Goal: Answer question/provide support: Ask a question

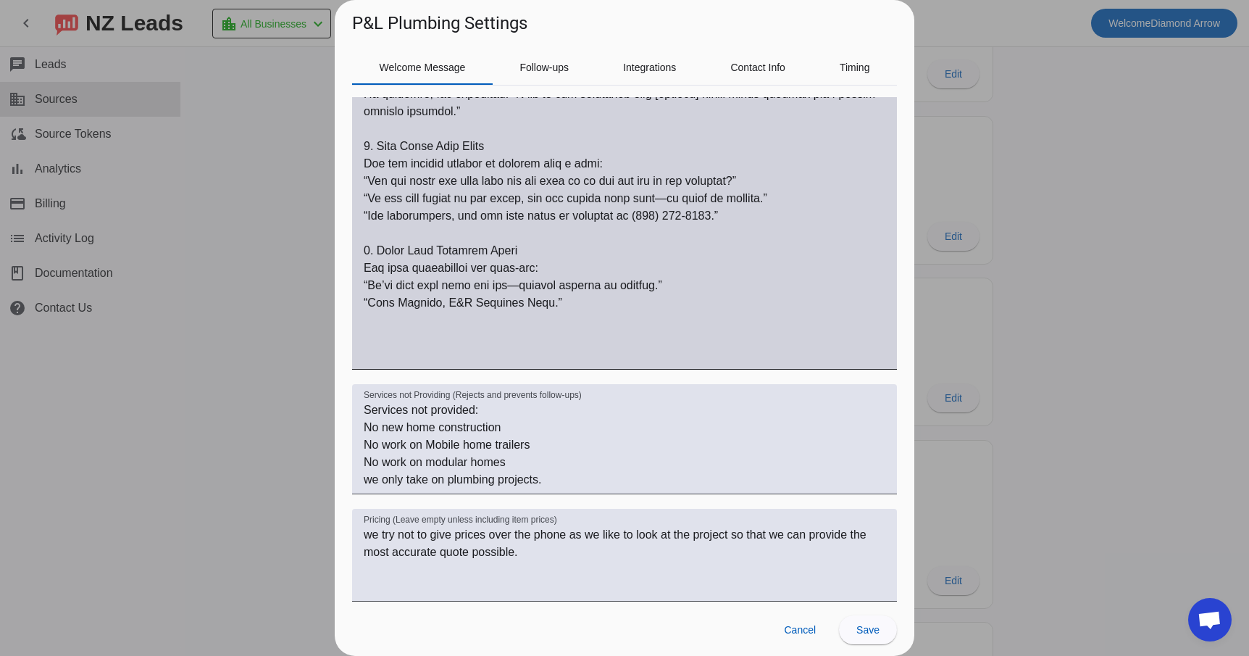
scroll to position [623, 0]
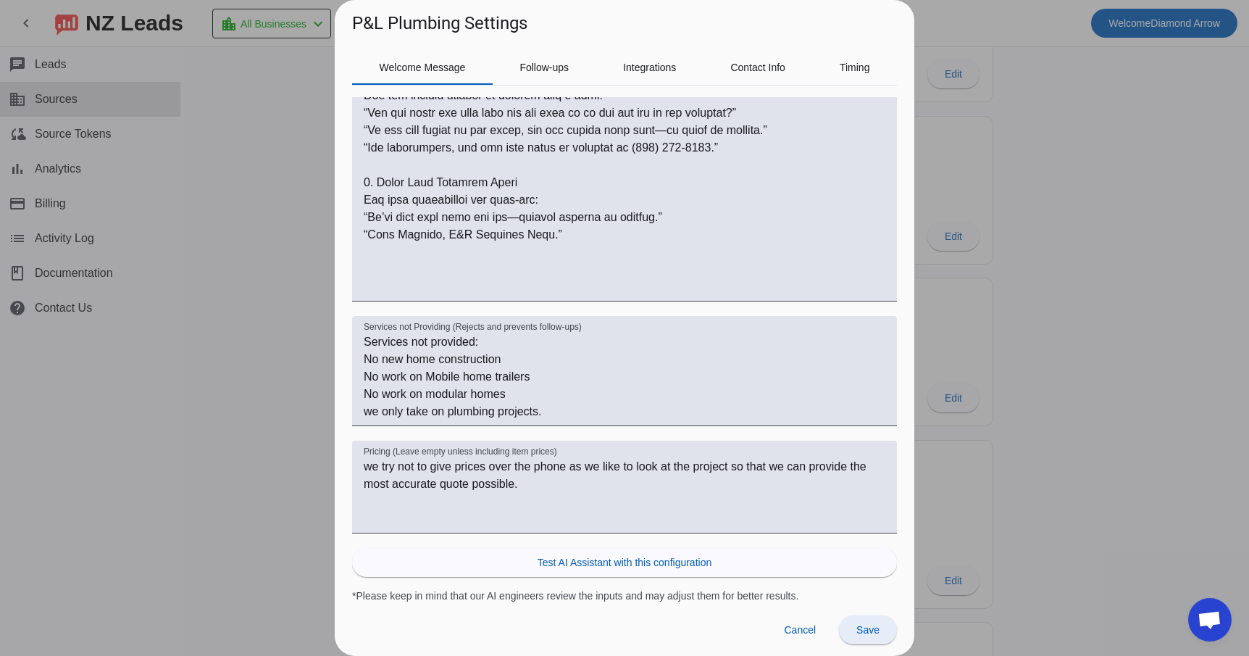
click at [875, 630] on span "Save" at bounding box center [868, 630] width 23 height 12
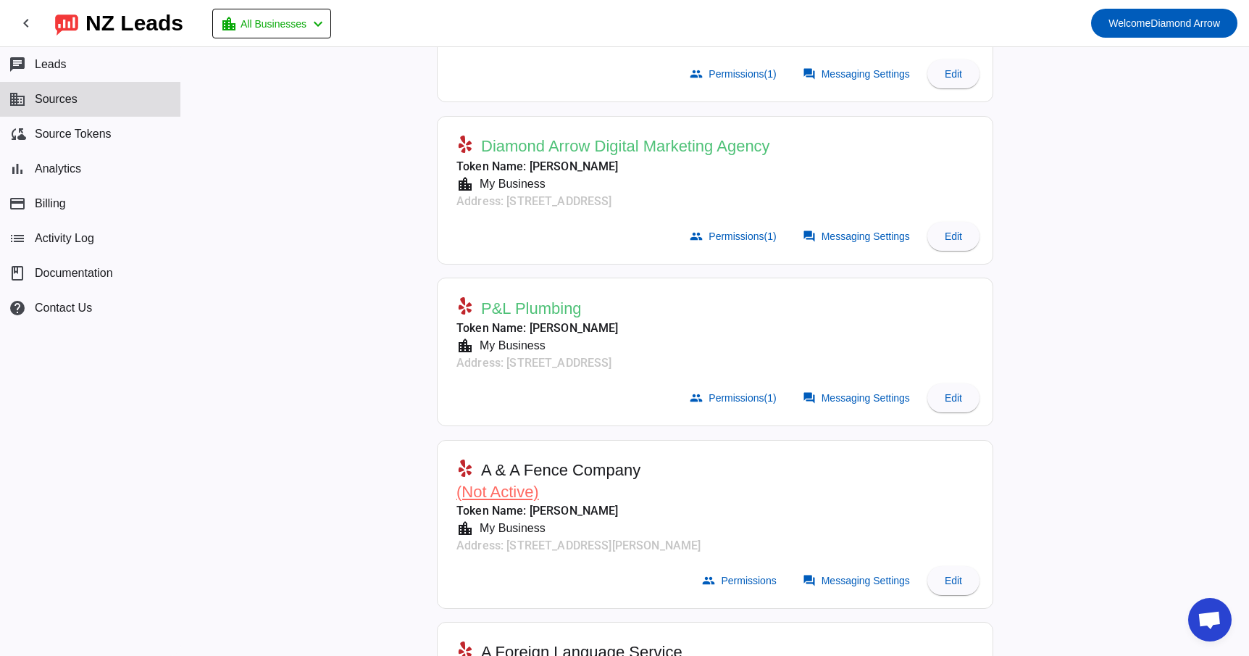
click at [1208, 617] on span "Open chat" at bounding box center [1210, 621] width 24 height 20
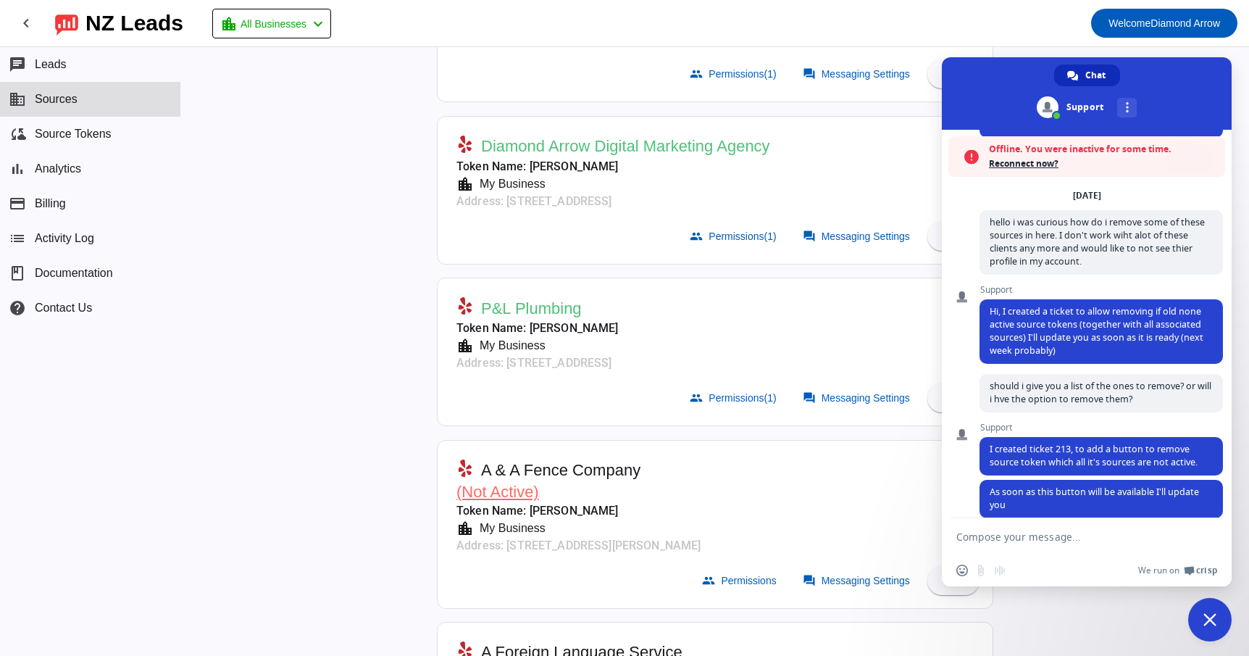
scroll to position [1169, 0]
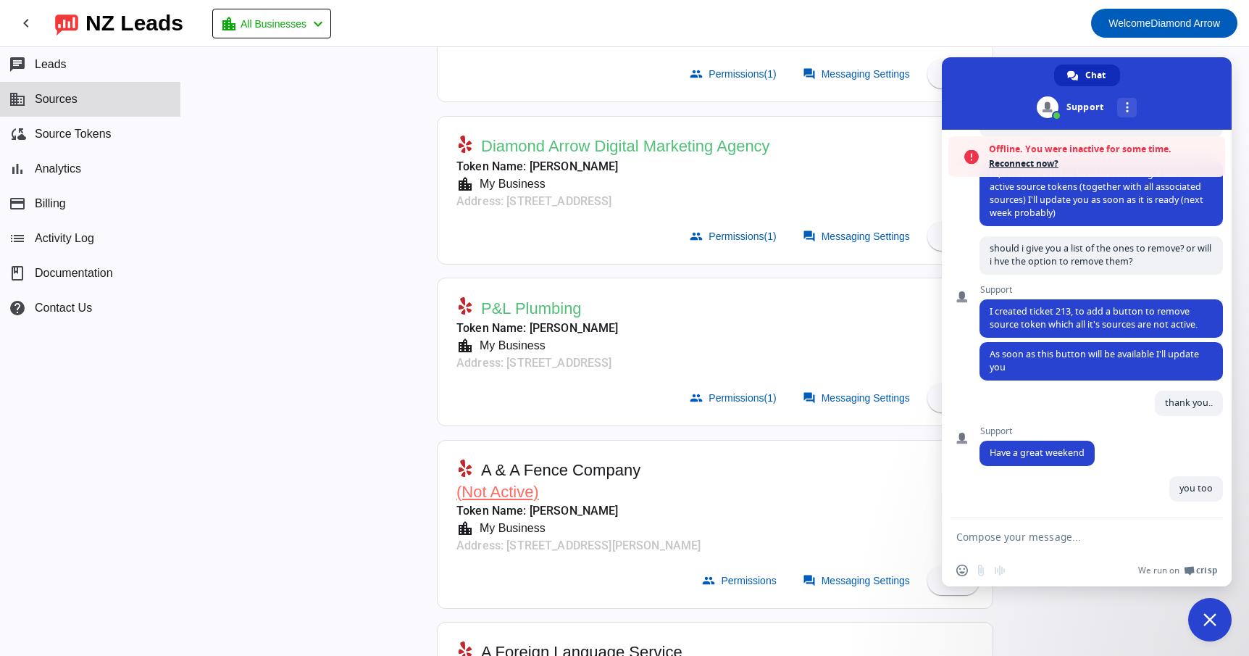
click at [1041, 162] on span "Reconnect now?" at bounding box center [1103, 164] width 229 height 14
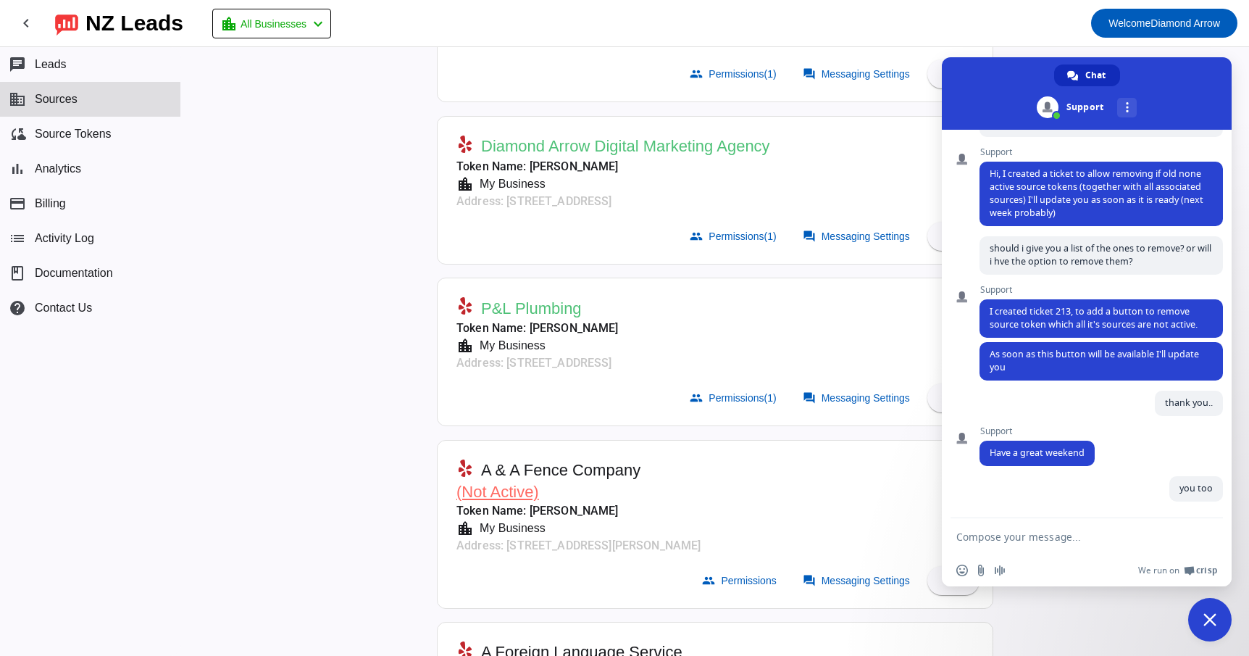
click at [1004, 534] on textarea "Compose your message..." at bounding box center [1071, 536] width 229 height 13
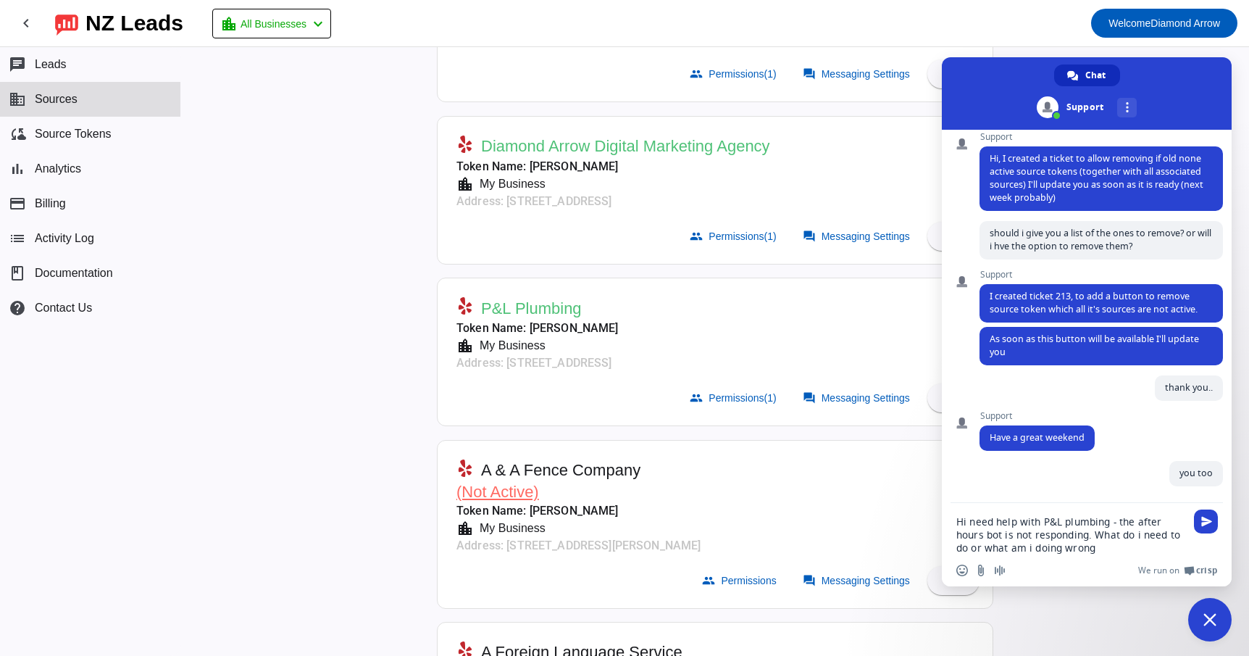
type textarea "Hi need help with P&L plumbing - the after hours bot is not responding. What do…"
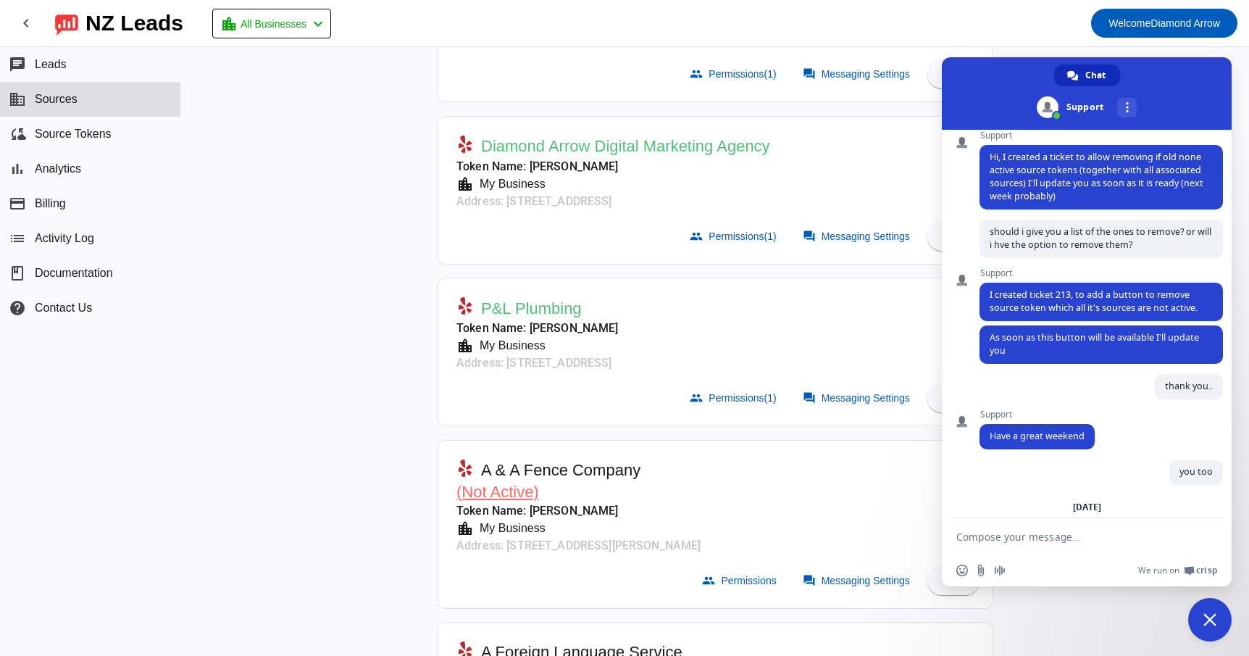
scroll to position [1228, 0]
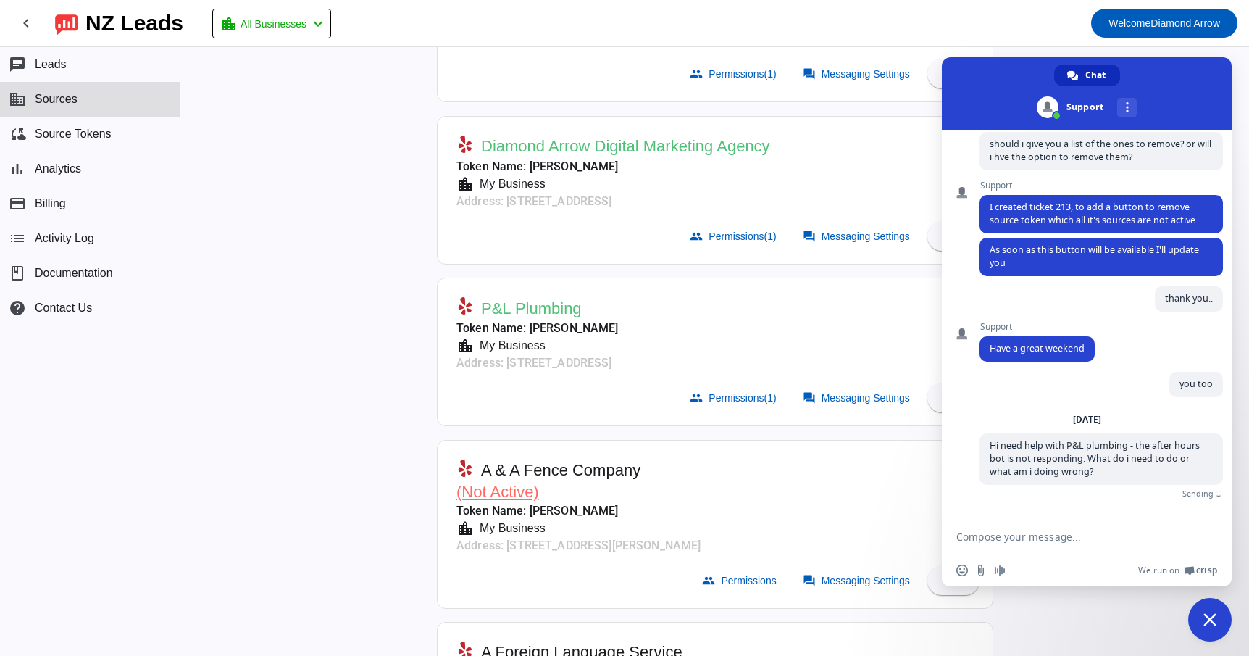
click at [756, 304] on mat-card-header "P&L Plumbing Token Name: [PERSON_NAME] location_city My Business Address: [STRE…" at bounding box center [715, 332] width 541 height 92
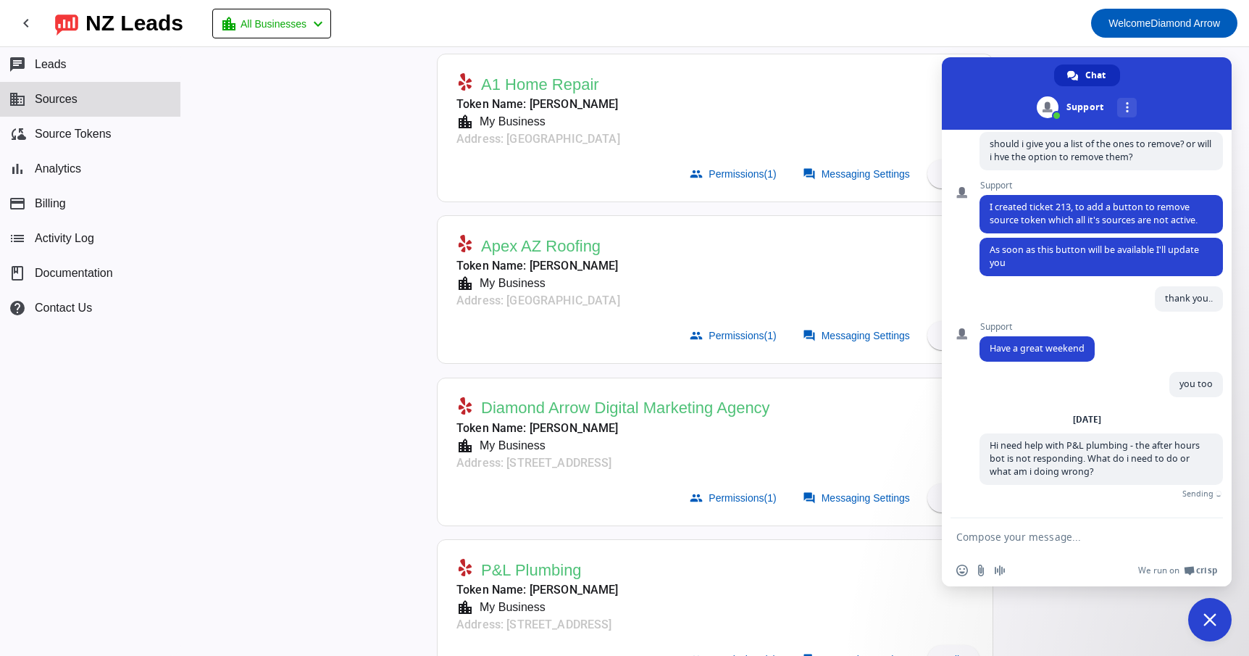
scroll to position [0, 0]
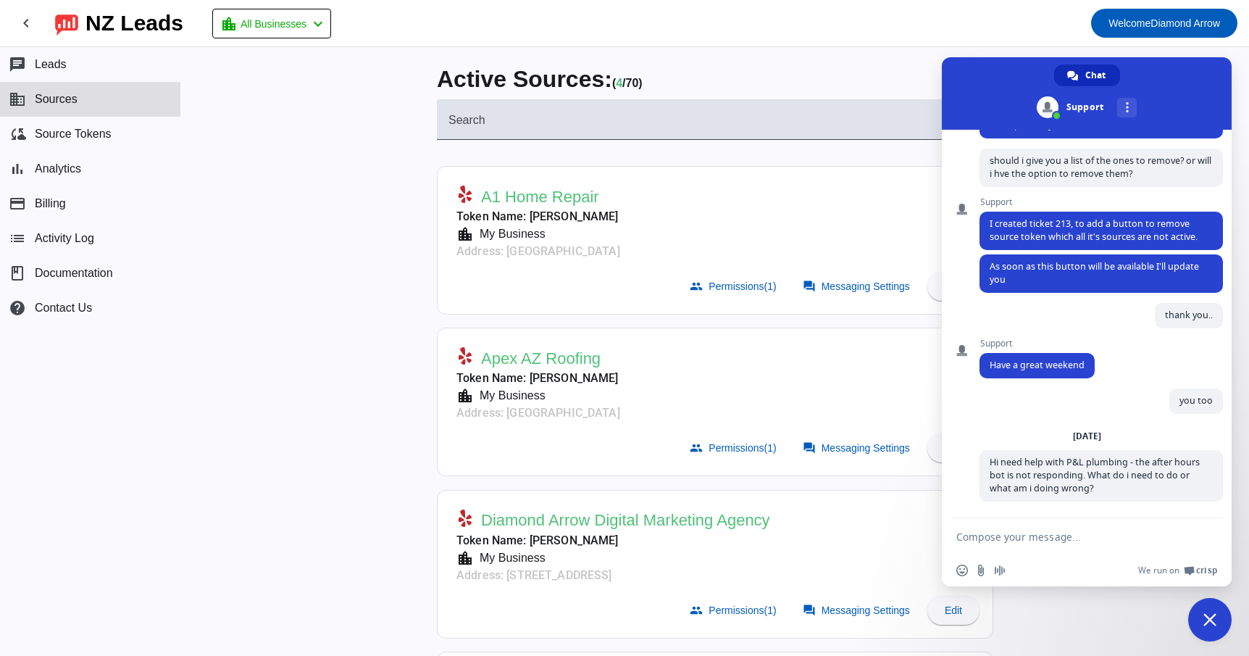
click at [754, 316] on div "A1 Home Repair Token Name: [PERSON_NAME] location_city My Business Address: [GE…" at bounding box center [715, 247] width 557 height 162
click at [765, 256] on mat-card-header "A1 Home Repair Token Name: [PERSON_NAME] location_city My Business Address: [GE…" at bounding box center [715, 220] width 541 height 92
click at [1214, 607] on span "Close chat" at bounding box center [1209, 619] width 43 height 43
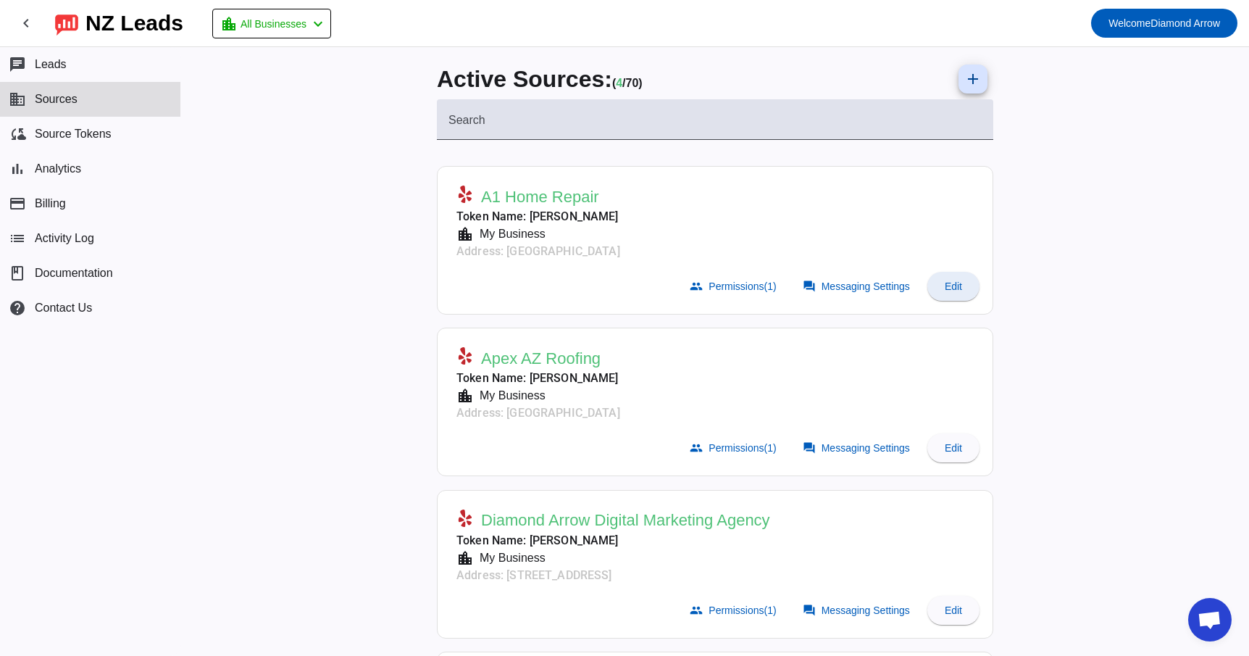
click at [966, 285] on span at bounding box center [954, 286] width 52 height 35
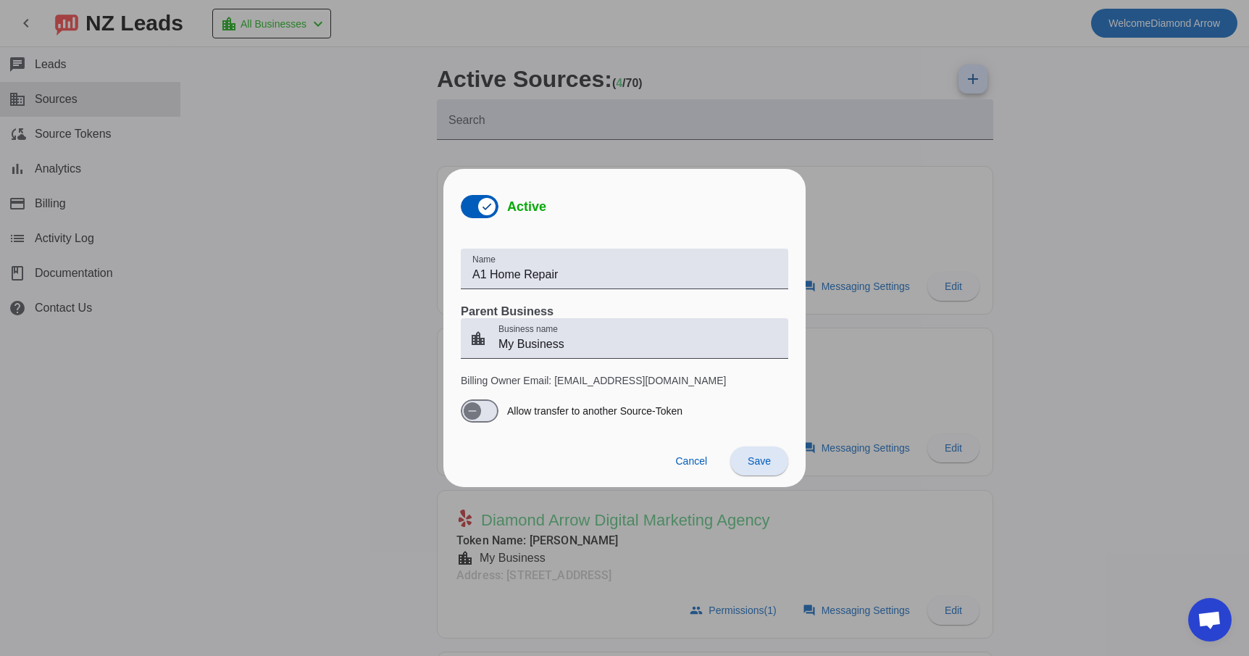
click at [914, 211] on div at bounding box center [624, 328] width 1249 height 656
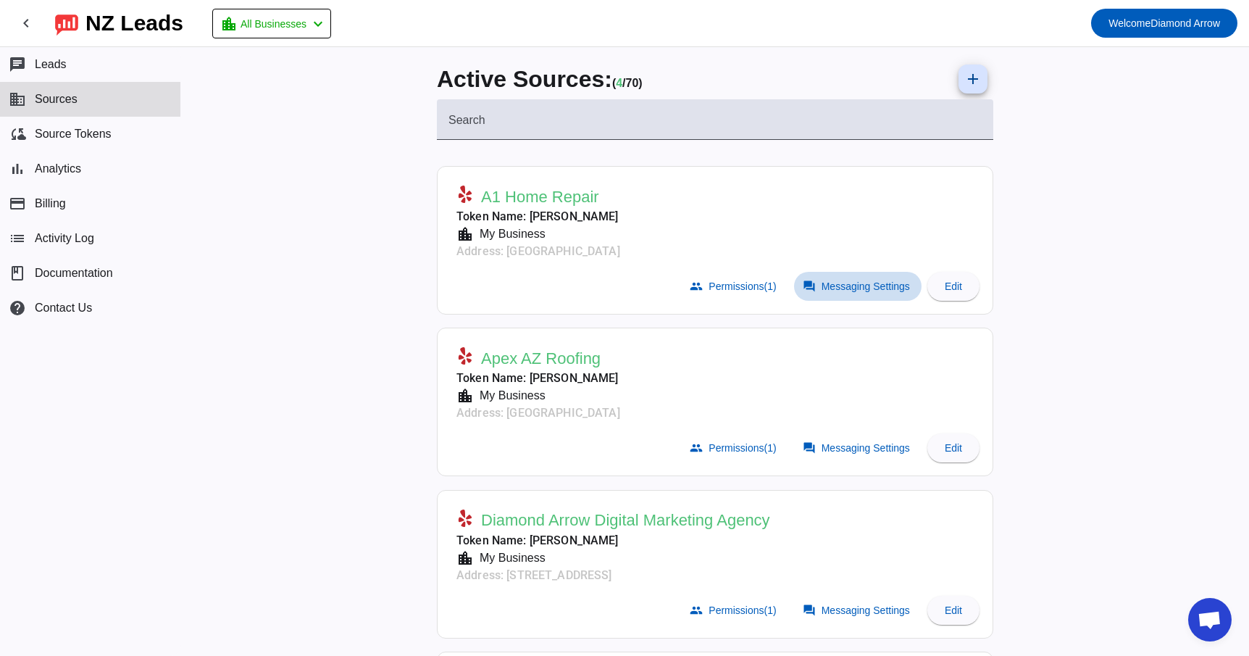
click at [878, 280] on span "Messaging Settings" at bounding box center [866, 286] width 88 height 12
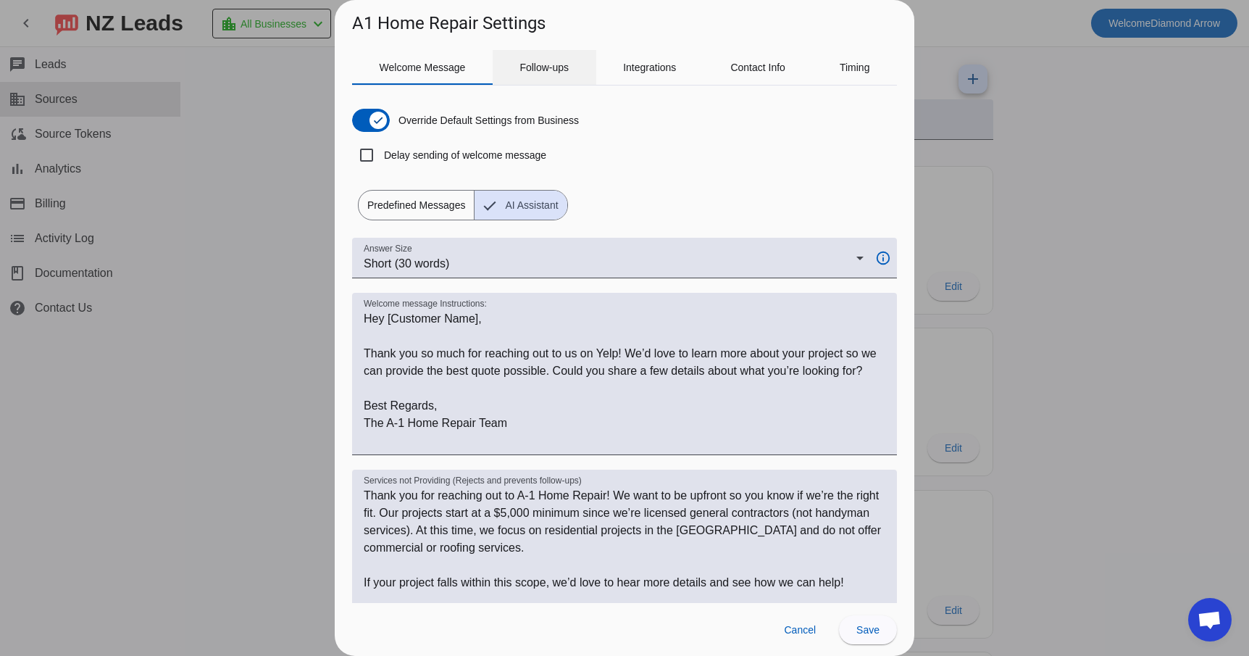
click at [565, 72] on span "Follow-ups" at bounding box center [544, 67] width 49 height 10
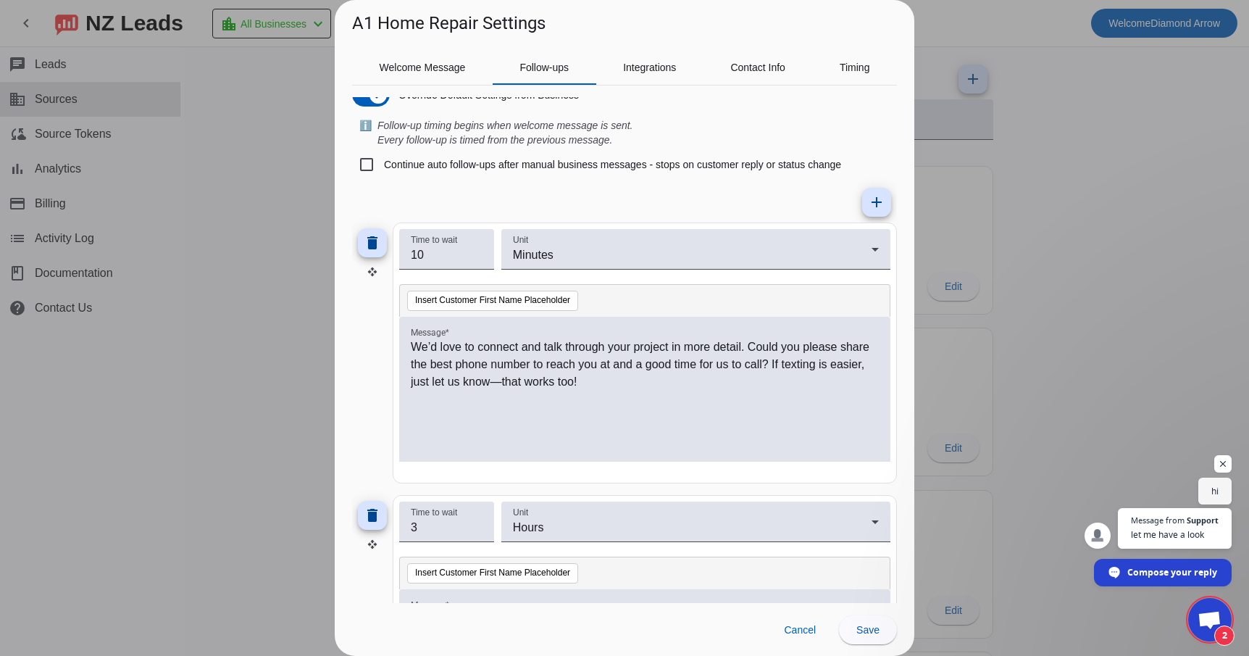
scroll to position [20, 0]
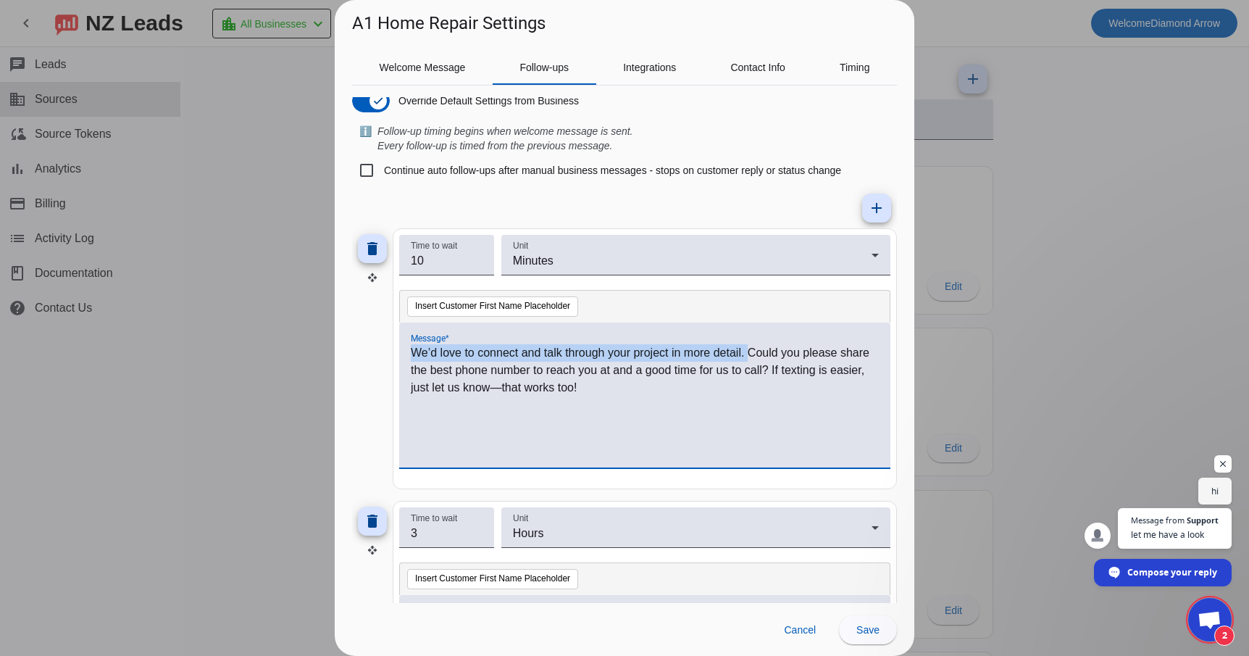
drag, startPoint x: 793, startPoint y: 350, endPoint x: 594, endPoint y: 327, distance: 200.6
click at [594, 327] on div "We’d love to connect and talk through your project in more detail. Could you pl…" at bounding box center [644, 394] width 491 height 145
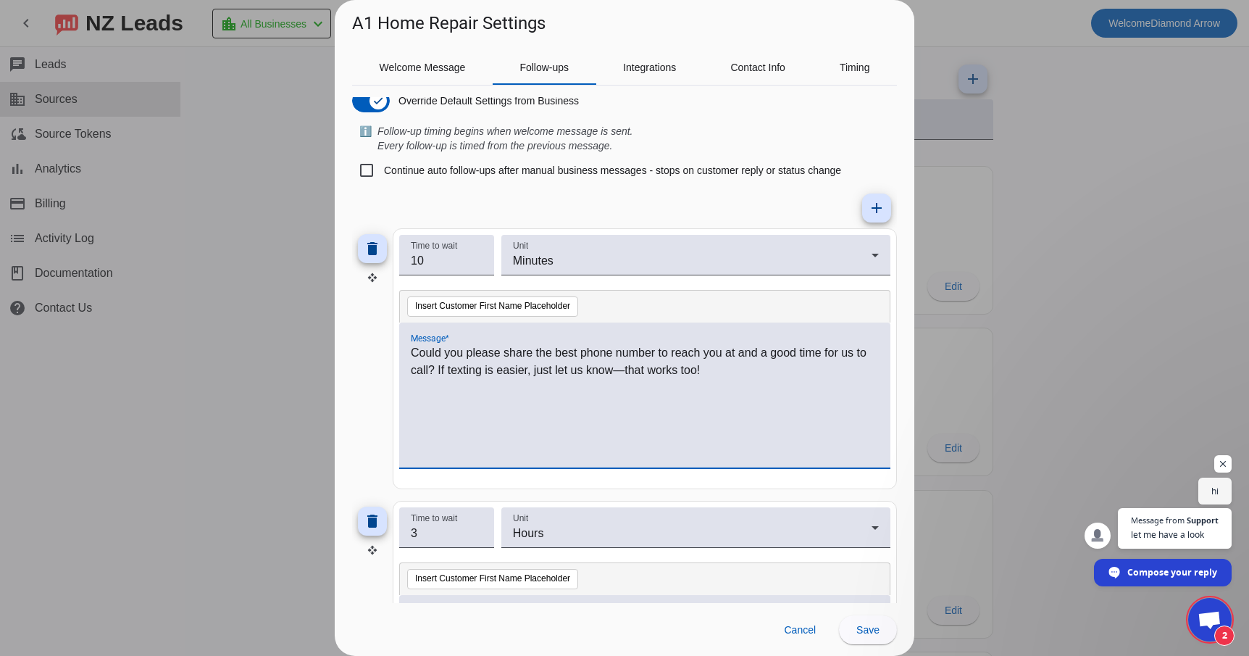
click at [791, 369] on p "Could you please share the best phone number to reach you at and a good time fo…" at bounding box center [645, 361] width 468 height 35
click at [885, 628] on span at bounding box center [868, 629] width 58 height 35
click at [1204, 617] on span "Open chat" at bounding box center [1210, 621] width 24 height 20
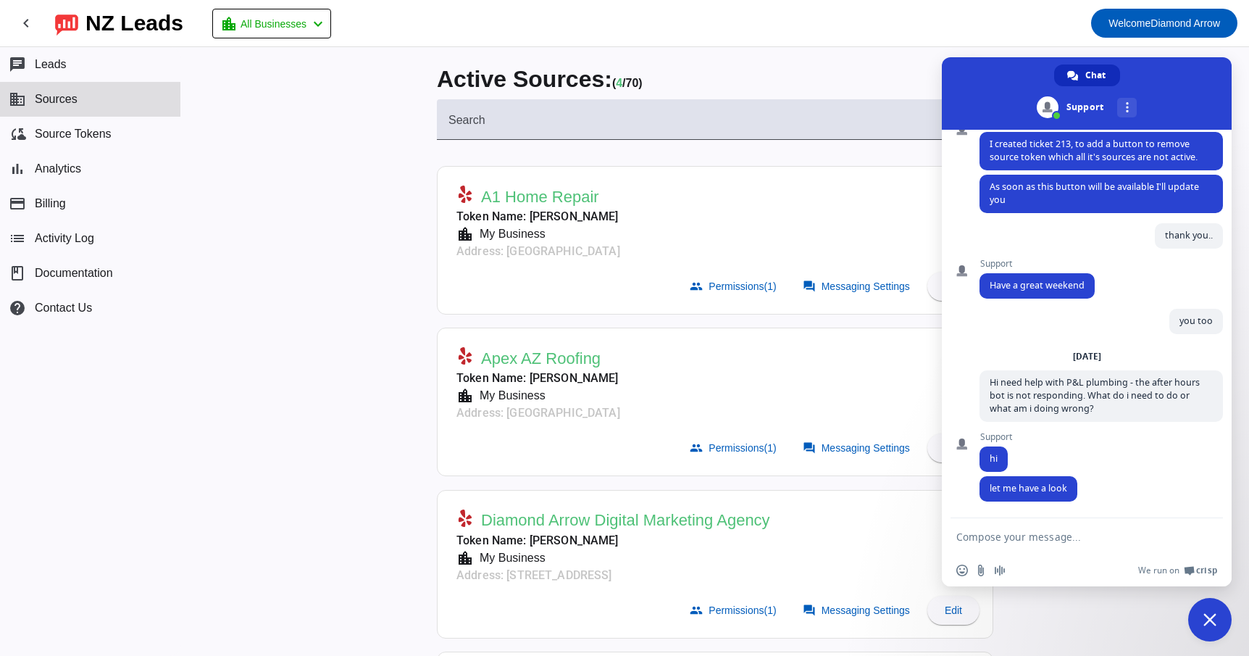
scroll to position [1291, 0]
click at [1069, 540] on textarea "Compose your message..." at bounding box center [1071, 536] width 229 height 13
type textarea "thank you"
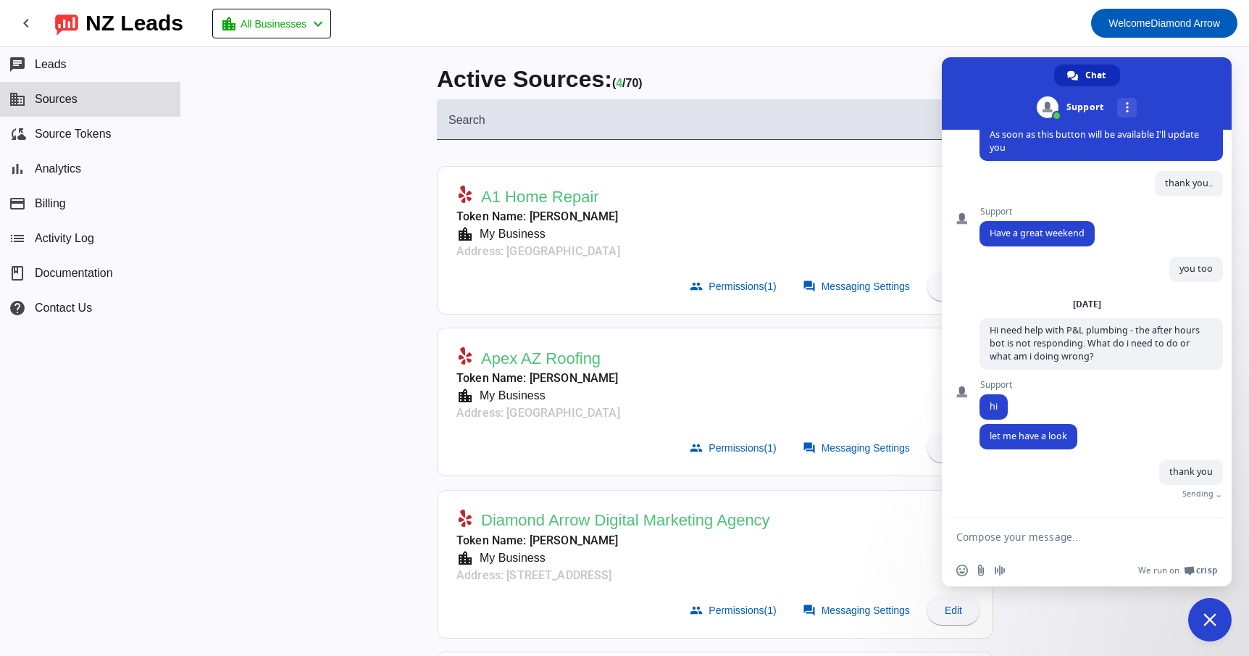
scroll to position [1328, 0]
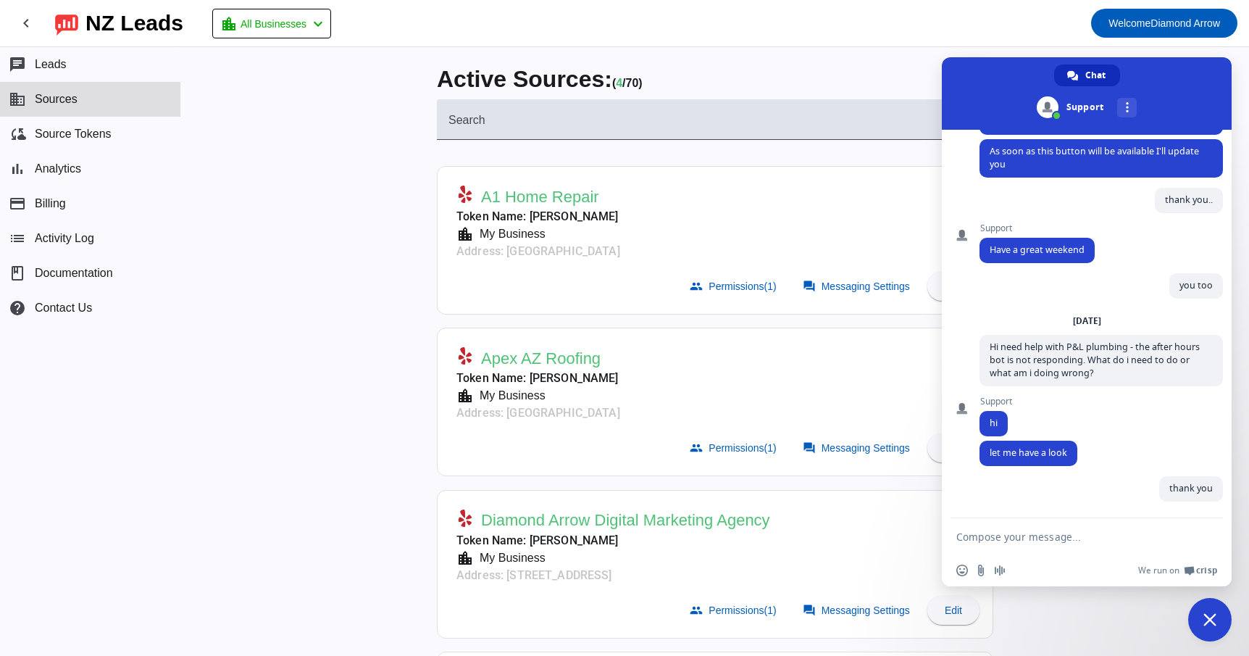
click at [696, 382] on mat-card-header "Apex AZ Roofing Token Name: [PERSON_NAME] location_city My Business Address: [G…" at bounding box center [715, 382] width 541 height 92
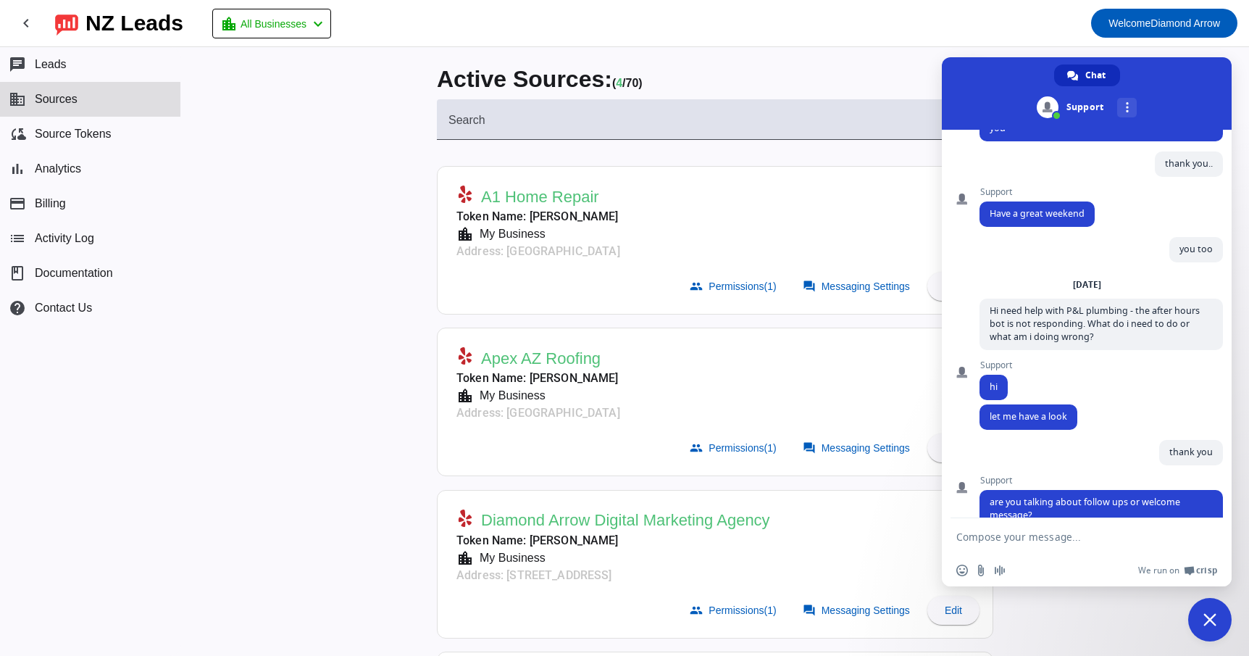
scroll to position [1391, 0]
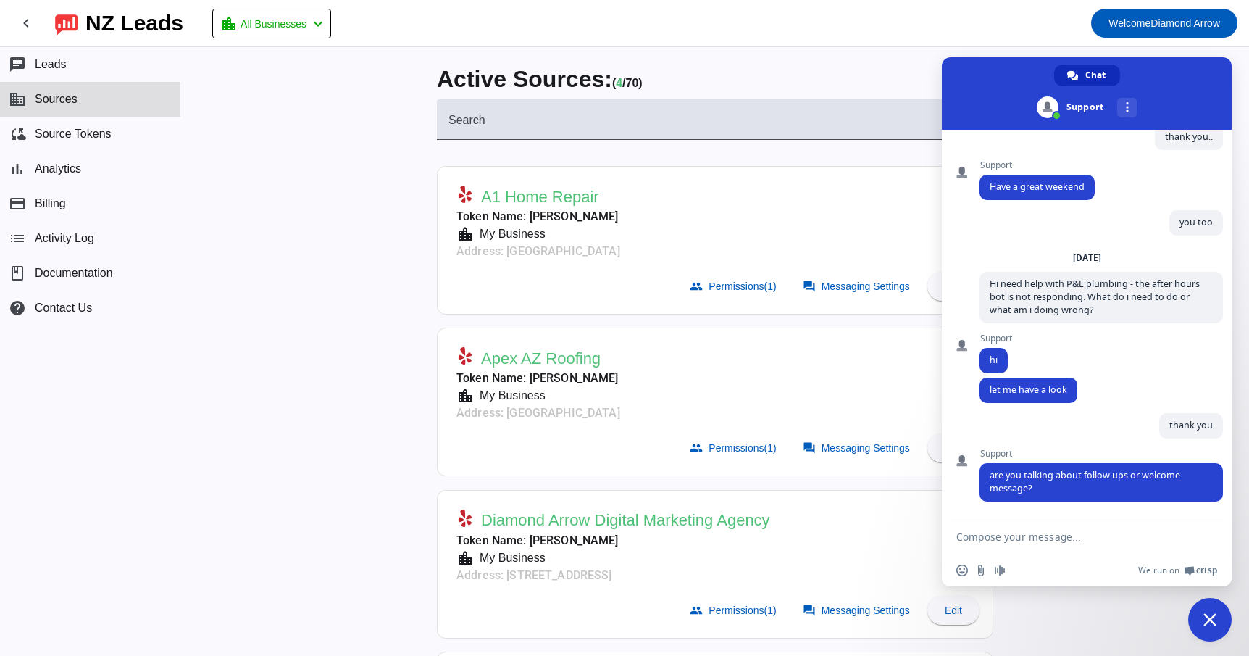
click at [1087, 533] on textarea "Compose your message..." at bounding box center [1071, 536] width 229 height 13
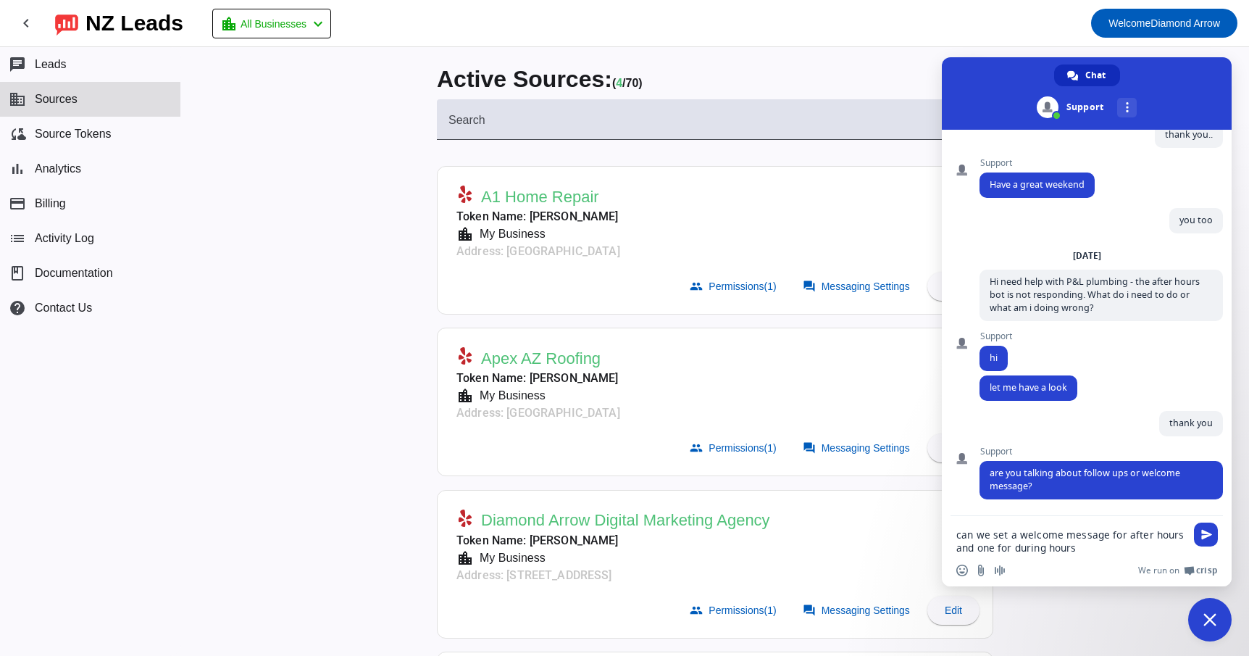
type textarea "can we set a welcome message for after hours and one for during hours?"
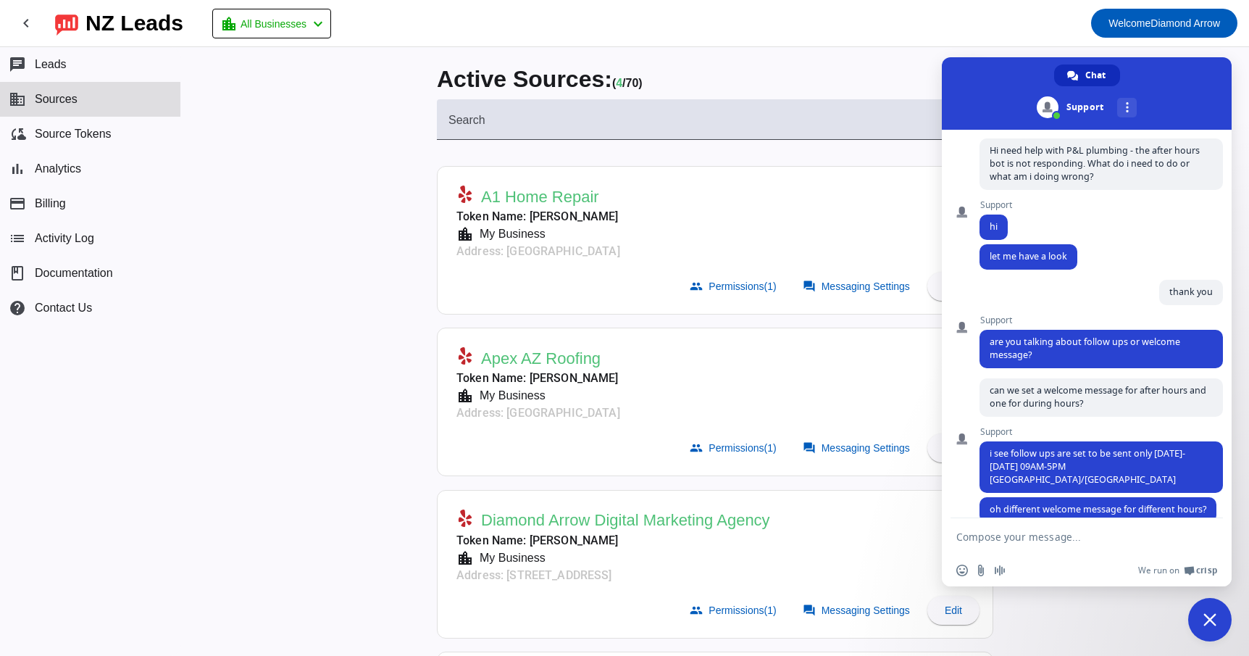
scroll to position [1534, 0]
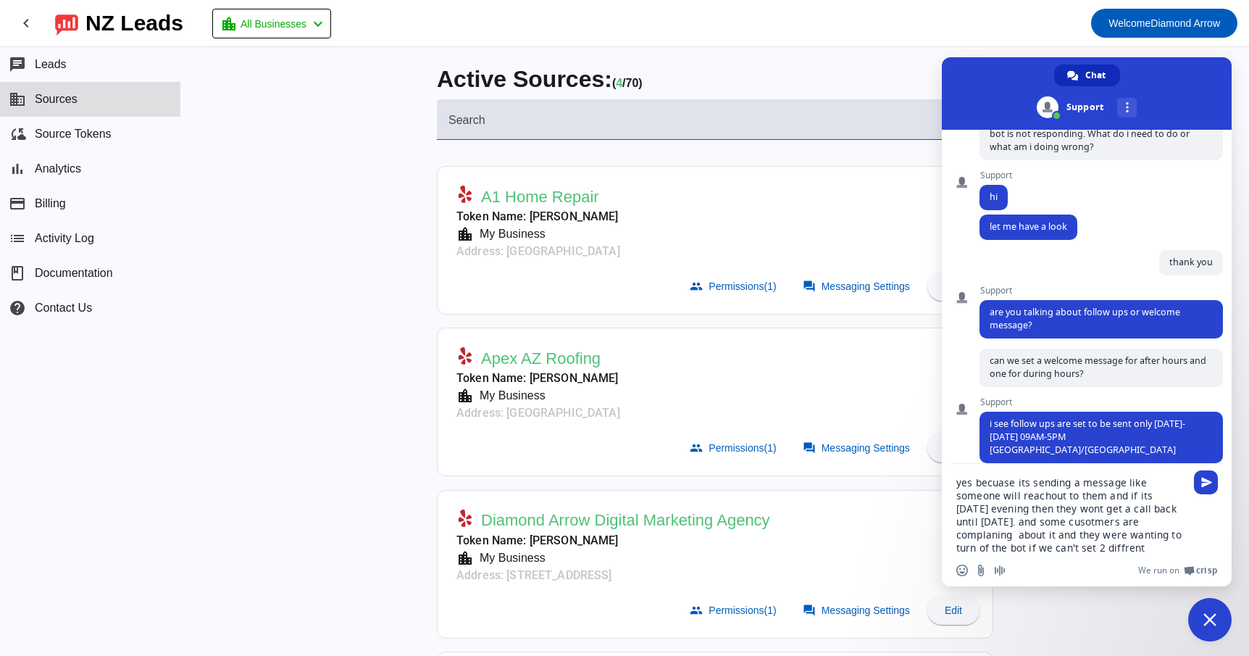
click at [1165, 523] on textarea "yes becuase its sending a message like someone will reachout to them and if its…" at bounding box center [1071, 515] width 229 height 78
click at [1075, 545] on textarea "yes because its sending a message like someone will reach out to them and if it…" at bounding box center [1071, 515] width 229 height 78
type textarea "yes because its sending a message like someone will reach out to them and if it…"
click at [1207, 485] on span "Send" at bounding box center [1206, 482] width 11 height 11
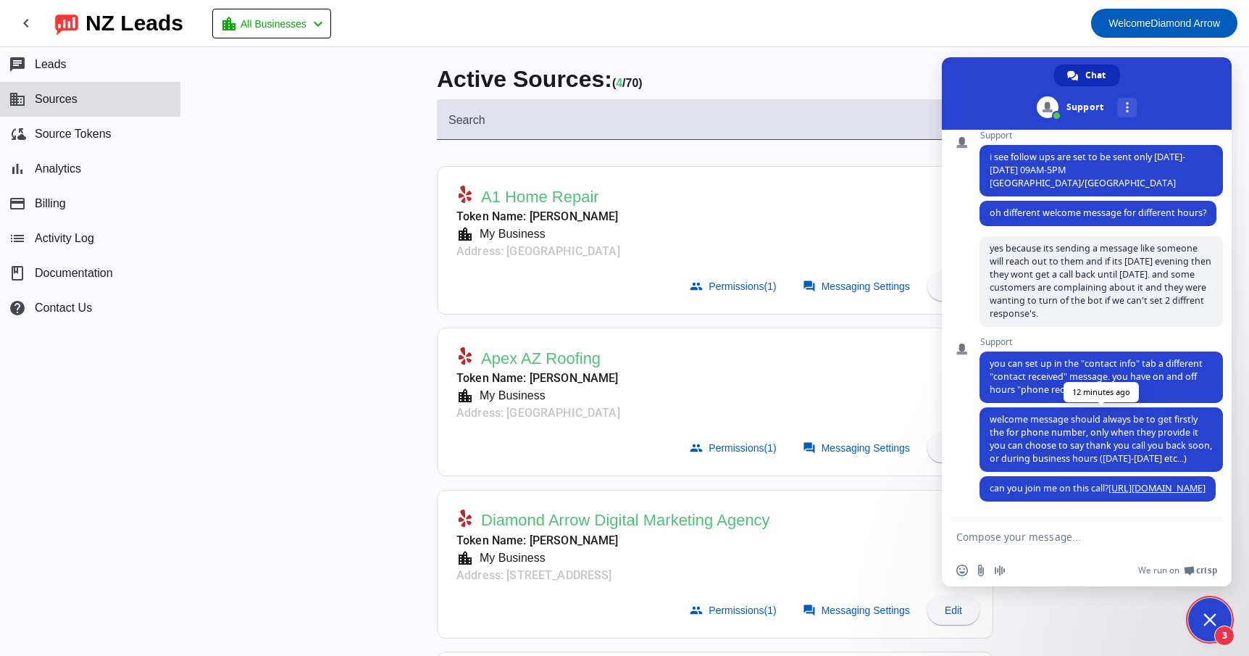
scroll to position [1828, 0]
click at [1042, 533] on textarea "Compose your message..." at bounding box center [1071, 536] width 229 height 13
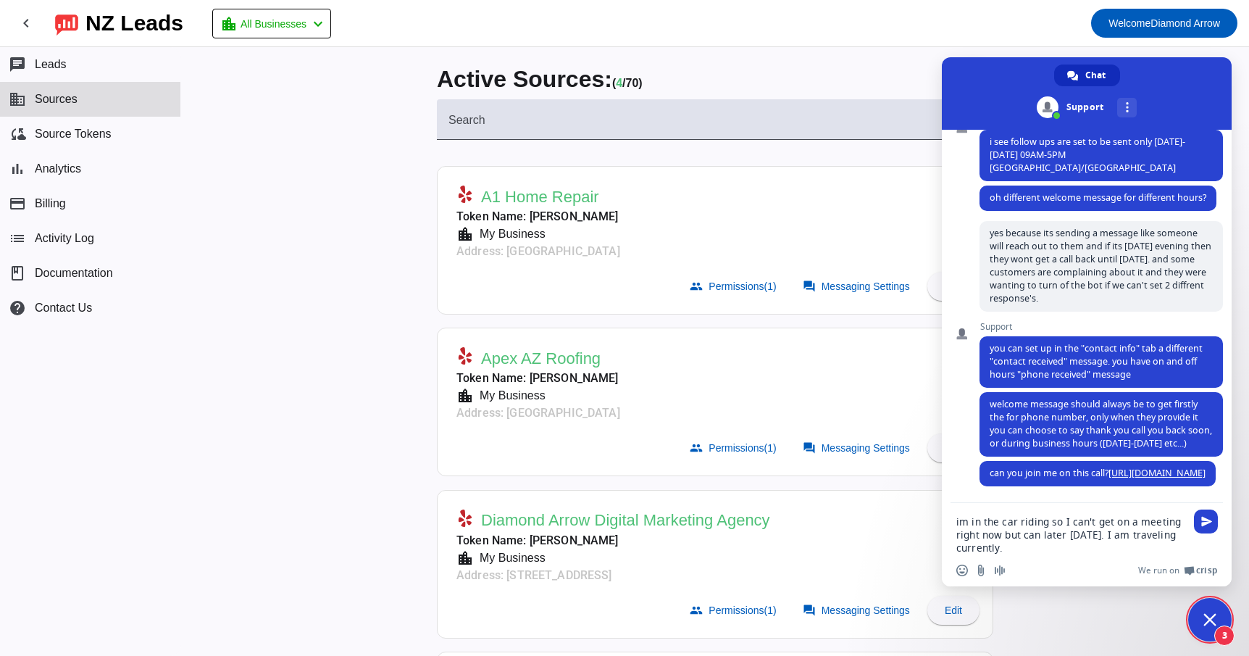
type textarea "im in the car riding so I can't get on a meeting right now but can later [DATE]…"
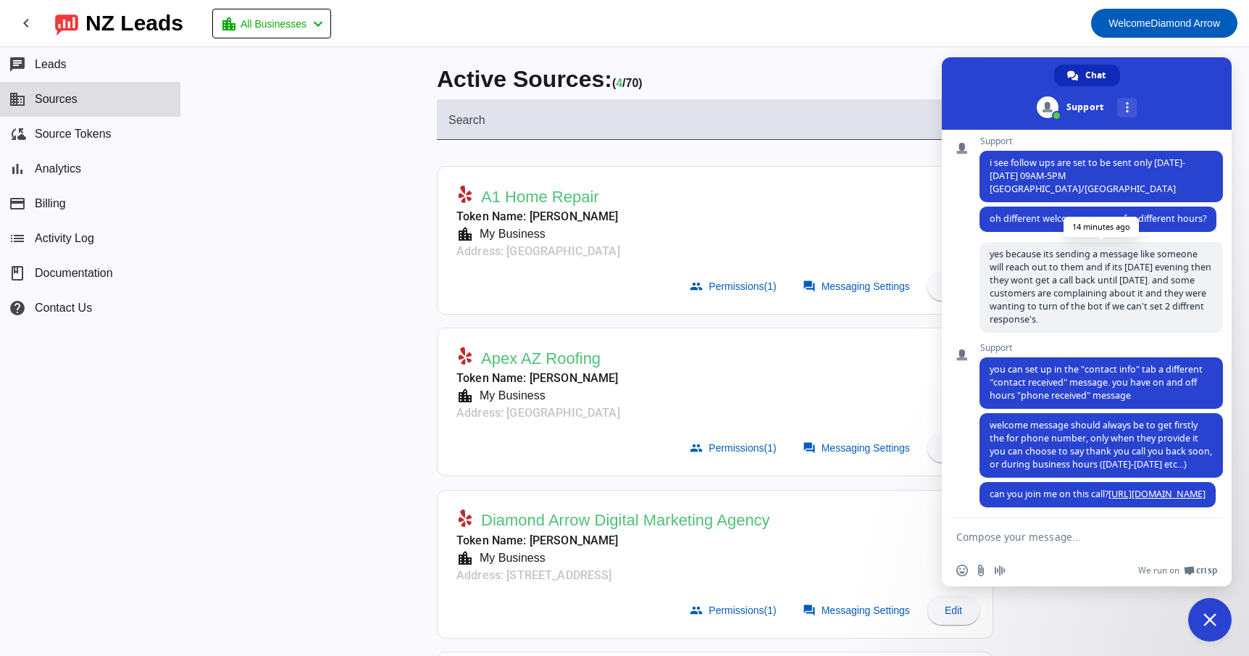
scroll to position [1788, 0]
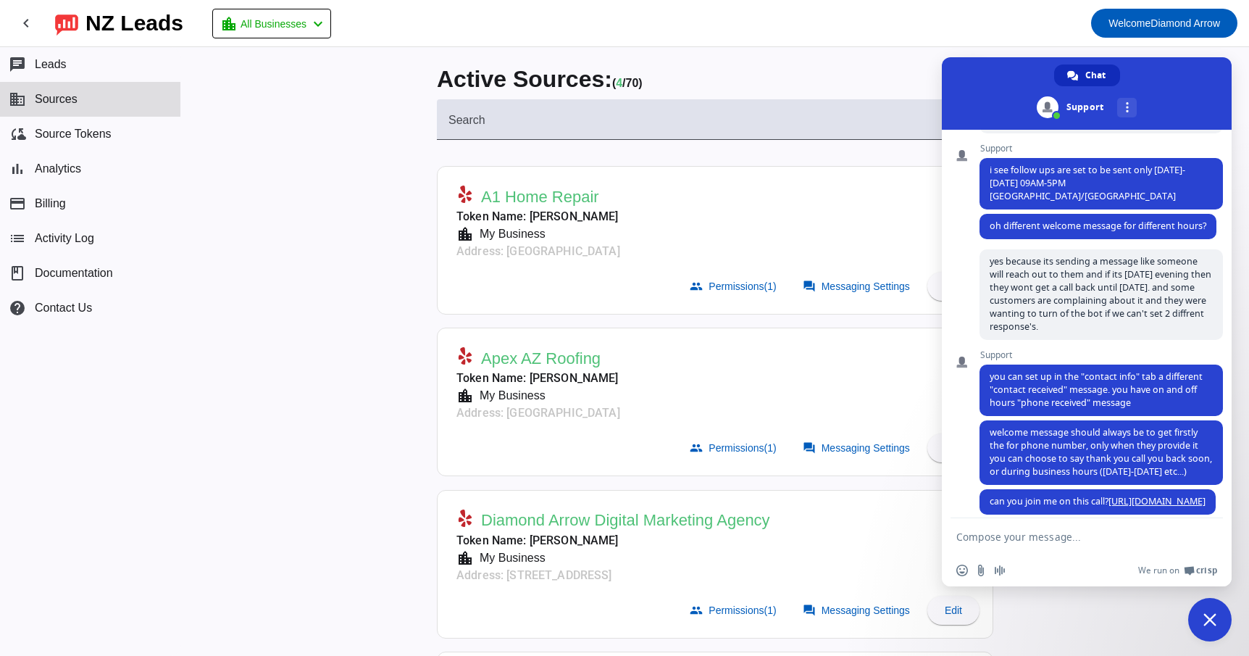
click at [1216, 615] on span "Close chat" at bounding box center [1210, 619] width 13 height 13
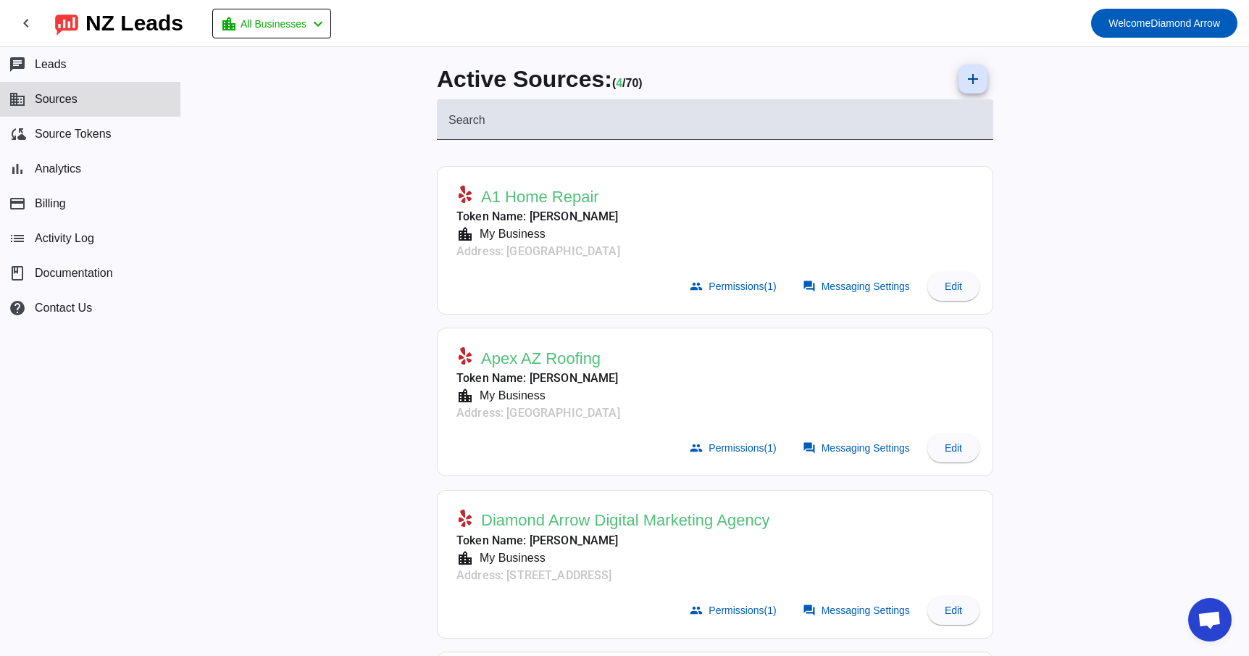
click at [1216, 617] on span "Open chat" at bounding box center [1210, 621] width 24 height 20
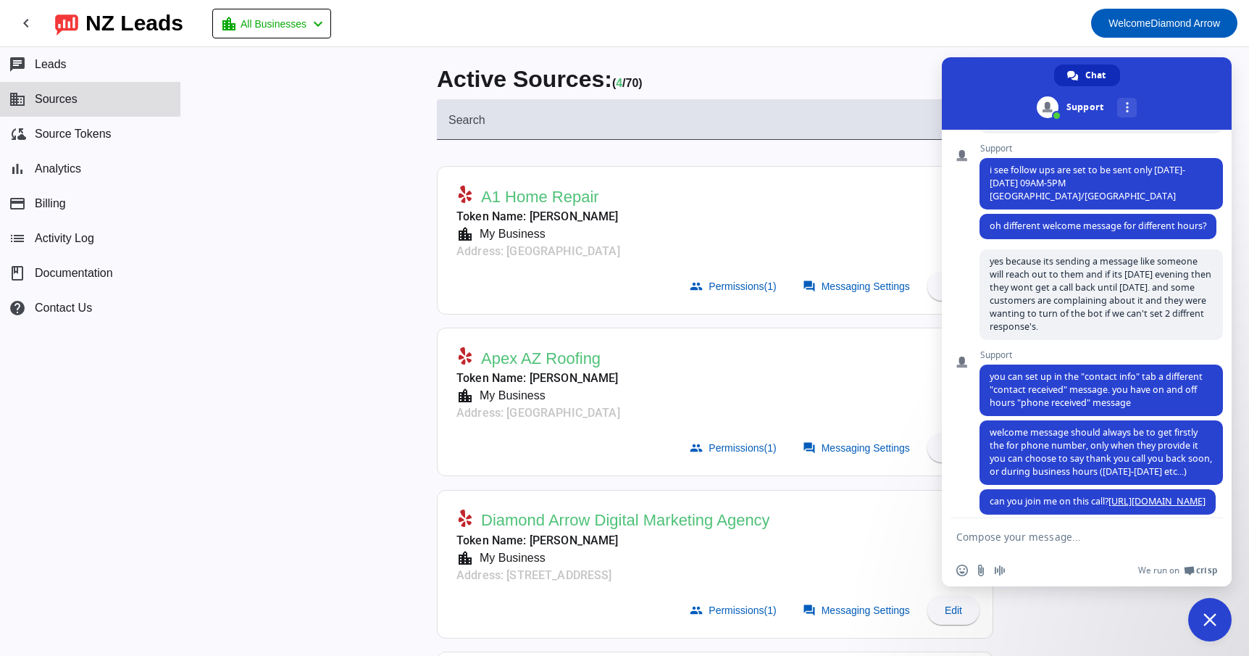
scroll to position [1878, 0]
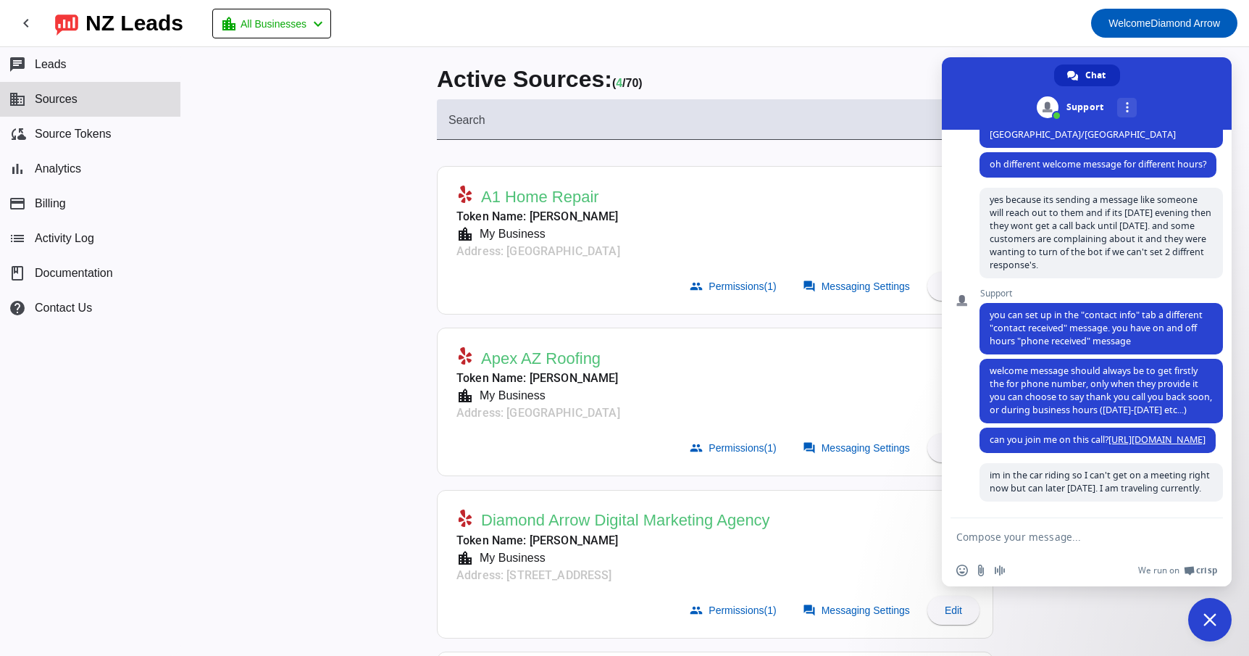
click at [1220, 615] on span "Close chat" at bounding box center [1209, 619] width 43 height 43
